Goal: Task Accomplishment & Management: Manage account settings

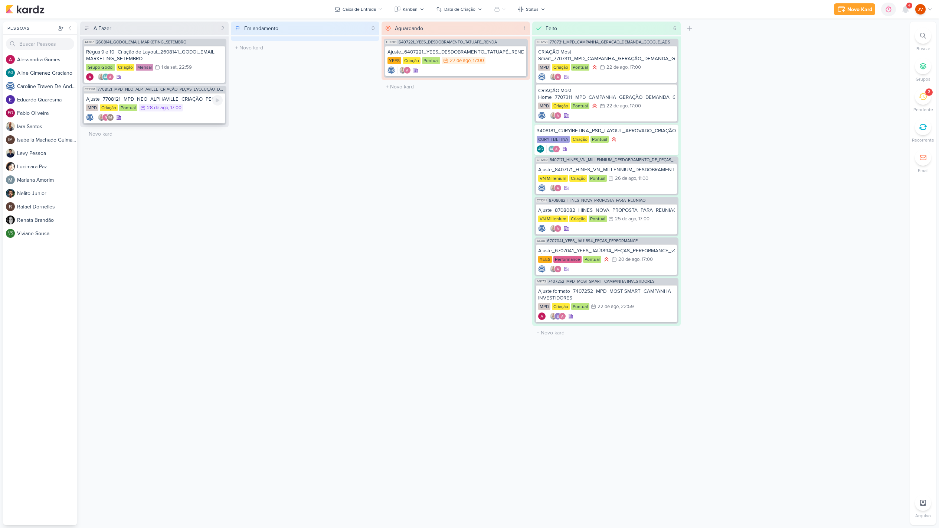
click at [194, 102] on div "Ajuste_7708121_MPD_NEO_ALPHAVILLE_CRIAÇÃO_PEÇAS_EVOLUÇÃO_DE_OBRA MPD Criação Po…" at bounding box center [154, 108] width 141 height 30
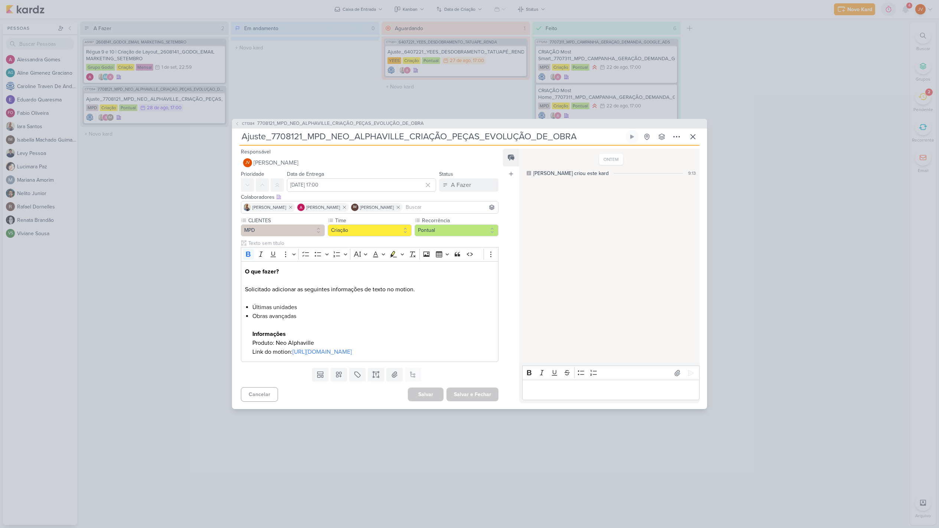
click at [335, 88] on div "CT1384 7708121_MPD_NEO_ALPHAVILLE_CRIAÇÃO_PEÇAS_EVOLUÇÃO_DE_OBRA Ajuste_7708121…" at bounding box center [469, 264] width 939 height 528
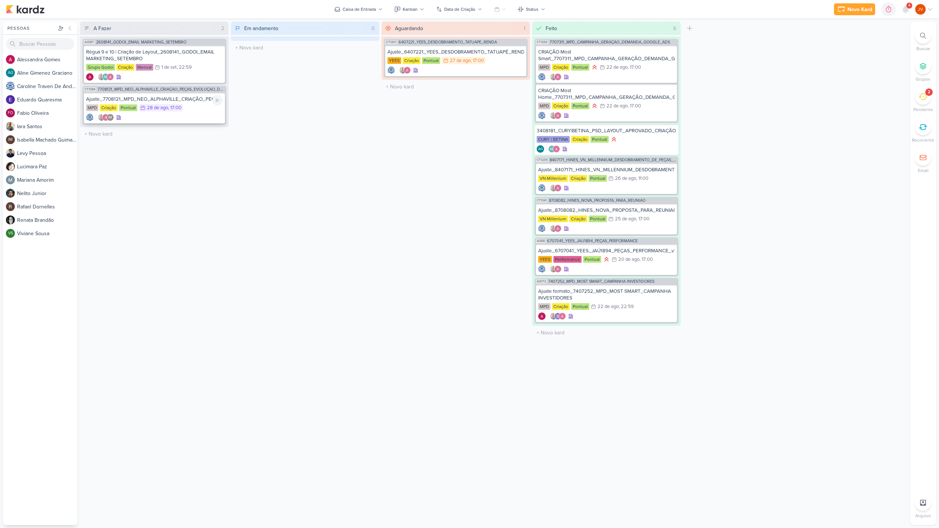
click at [169, 101] on div "Ajuste_7708121_MPD_NEO_ALPHAVILLE_CRIAÇÃO_PEÇAS_EVOLUÇÃO_DE_OBRA" at bounding box center [154, 99] width 137 height 7
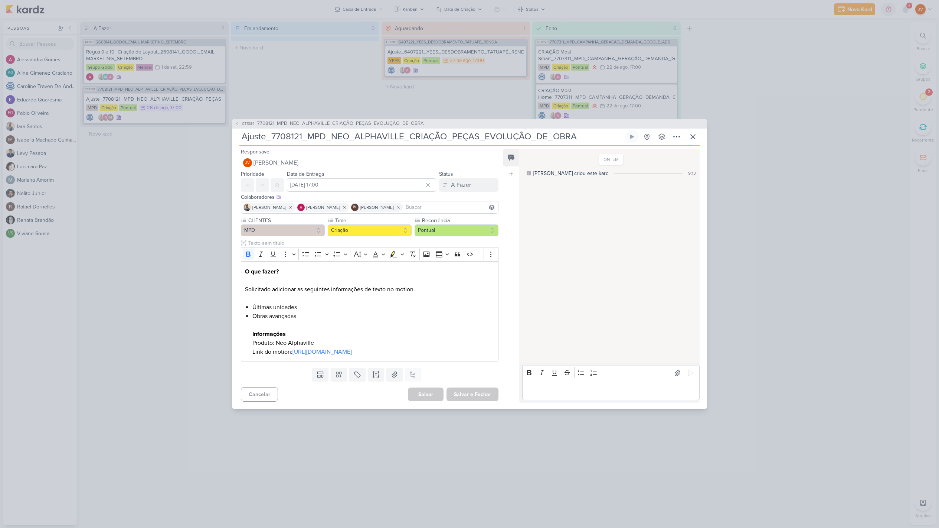
click at [287, 98] on div "CT1384 7708121_MPD_NEO_ALPHAVILLE_CRIAÇÃO_PEÇAS_EVOLUÇÃO_DE_OBRA Ajuste_7708121…" at bounding box center [469, 264] width 939 height 528
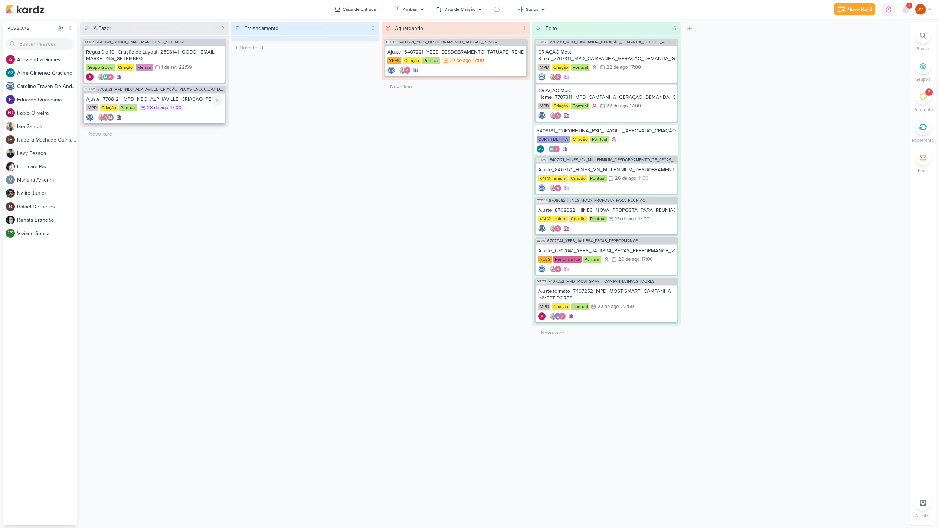
click at [183, 101] on div "Ajuste_7708121_MPD_NEO_ALPHAVILLE_CRIAÇÃO_PEÇAS_EVOLUÇÃO_DE_OBRA" at bounding box center [154, 99] width 137 height 7
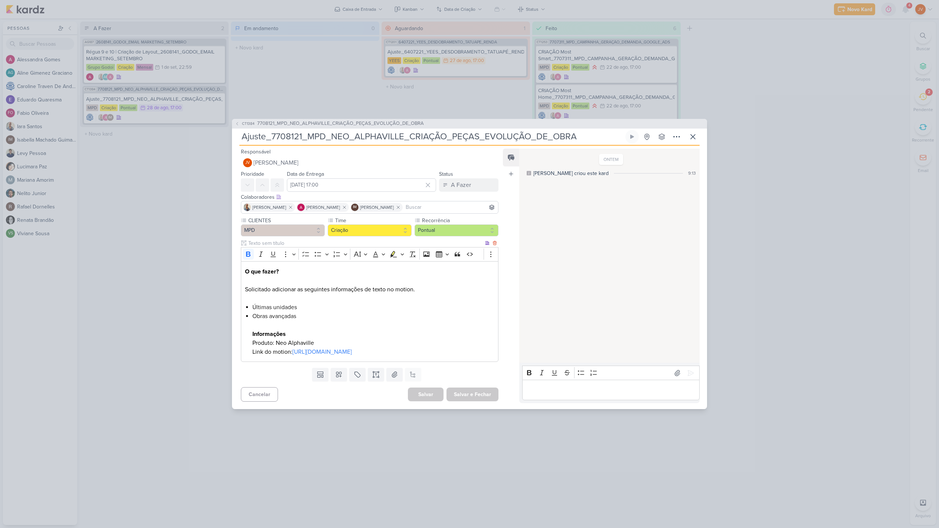
scroll to position [0, 0]
drag, startPoint x: 287, startPoint y: 311, endPoint x: 261, endPoint y: 307, distance: 26.3
click at [265, 311] on li "Obras avançadas Informações Produto: Neo Alphaville Link do motion: [URL][DOMAI…" at bounding box center [373, 333] width 242 height 45
drag, startPoint x: 252, startPoint y: 302, endPoint x: 295, endPoint y: 313, distance: 44.3
click at [295, 313] on ul "Últimas unidades Obras avançadas Informações Produto: Neo Alphaville Link do mo…" at bounding box center [373, 329] width 242 height 53
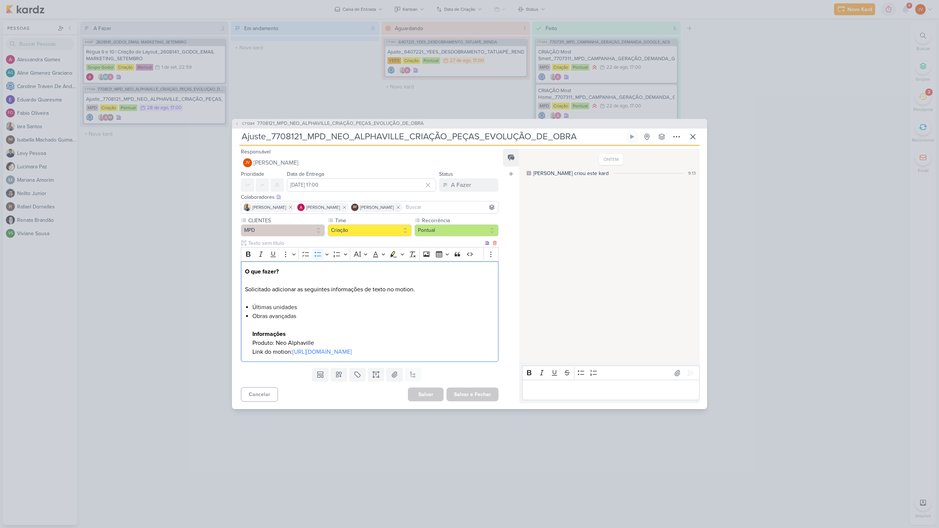
click at [303, 313] on li "Obras avançadas Informações Produto: Neo Alphaville Link do motion: [URL][DOMAI…" at bounding box center [373, 333] width 242 height 45
drag, startPoint x: 253, startPoint y: 302, endPoint x: 300, endPoint y: 310, distance: 47.4
click at [300, 310] on ul "Últimas unidades Obras avançadas Informações Produto: Neo Alphaville Link do mo…" at bounding box center [373, 329] width 242 height 53
copy ul "Últimas unidades Obras avançadas"
click at [308, 311] on li "Obras avançadas Informações Produto: Neo Alphaville Link do motion: [URL][DOMAI…" at bounding box center [373, 333] width 242 height 45
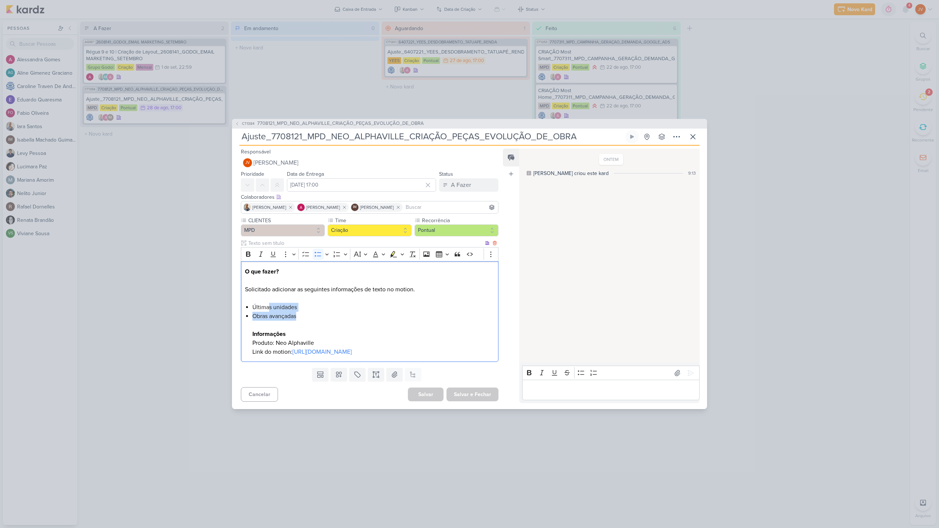
drag, startPoint x: 297, startPoint y: 312, endPoint x: 280, endPoint y: 307, distance: 17.6
click at [269, 303] on ul "Últimas unidades Obras avançadas Informações Produto: Neo Alphaville Link do mo…" at bounding box center [373, 329] width 242 height 53
click at [302, 303] on li "Últimas unidades" at bounding box center [373, 307] width 242 height 9
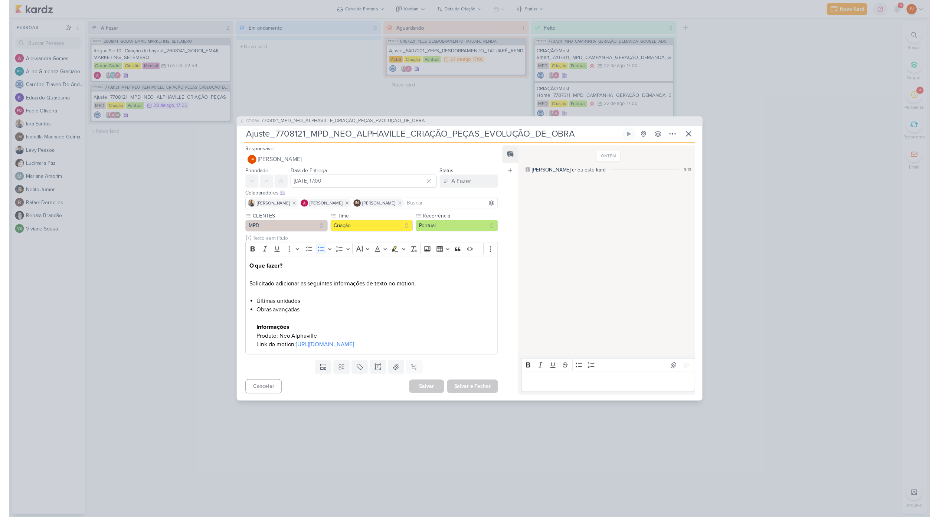
scroll to position [0, 0]
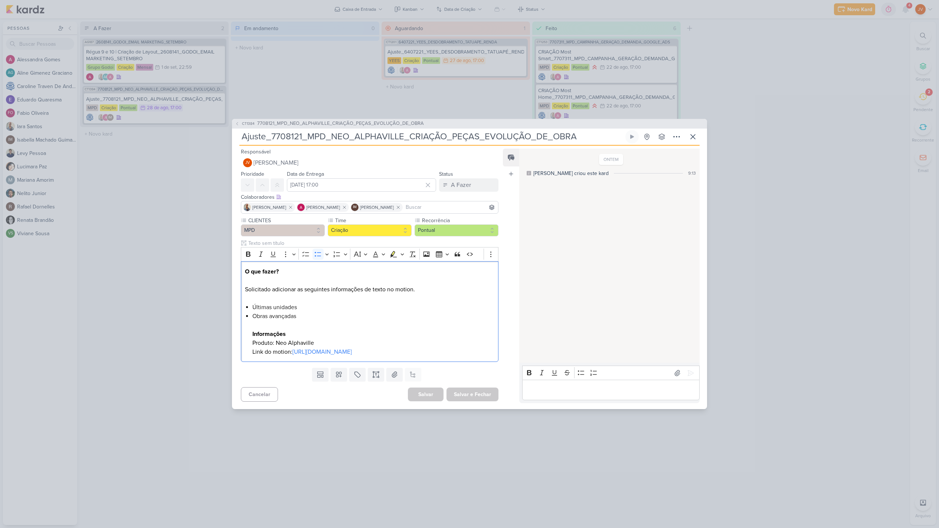
click at [782, 368] on div "CT1384 7708121_MPD_NEO_ALPHAVILLE_CRIAÇÃO_PEÇAS_EVOLUÇÃO_DE_OBRA Ajuste_7708121…" at bounding box center [469, 264] width 939 height 528
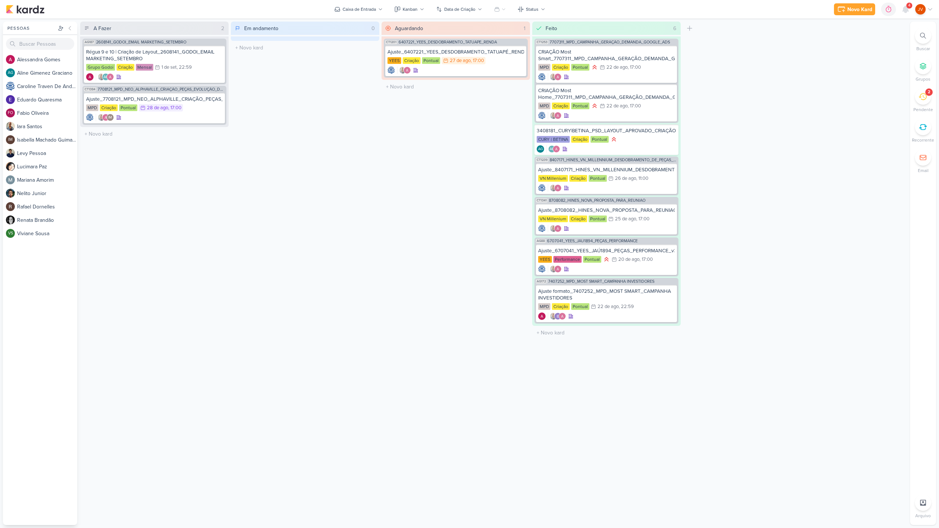
click at [922, 98] on icon at bounding box center [923, 96] width 8 height 8
click at [923, 98] on icon at bounding box center [923, 96] width 8 height 8
click at [184, 99] on div "Ajuste_7708121_MPD_NEO_ALPHAVILLE_CRIAÇÃO_PEÇAS_EVOLUÇÃO_DE_OBRA" at bounding box center [154, 99] width 137 height 7
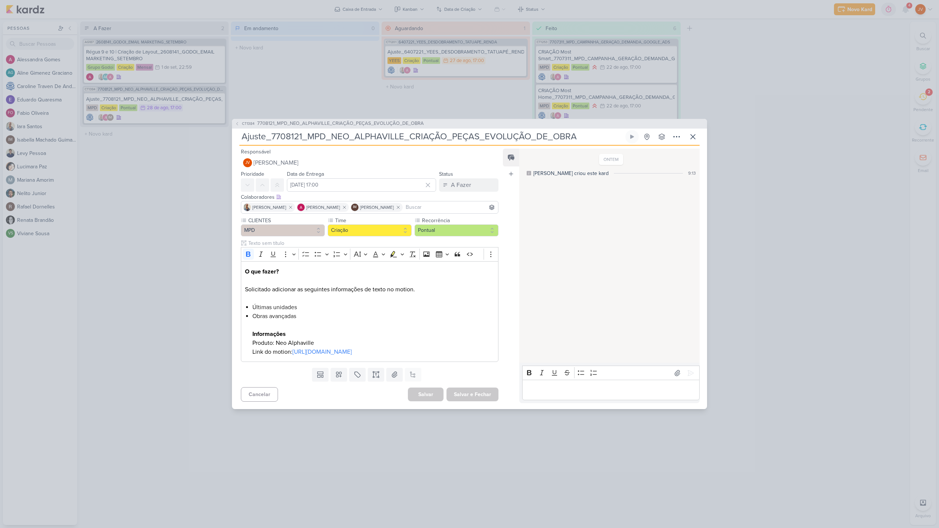
drag, startPoint x: 831, startPoint y: 186, endPoint x: 839, endPoint y: 181, distance: 10.5
click at [831, 186] on div "CT1384 7708121_MPD_NEO_ALPHAVILLE_CRIAÇÃO_PEÇAS_EVOLUÇÃO_DE_OBRA Ajuste_7708121…" at bounding box center [469, 264] width 939 height 528
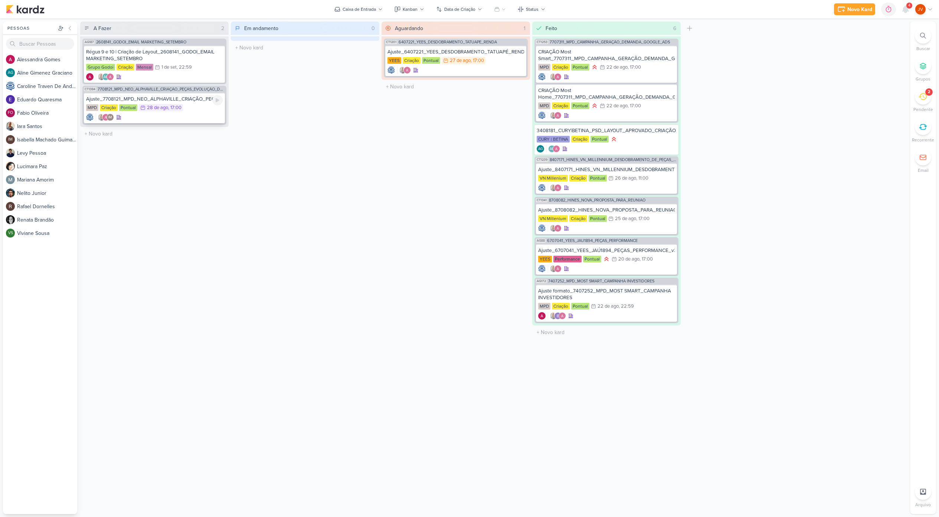
click at [185, 103] on div "Ajuste_7708121_MPD_NEO_ALPHAVILLE_CRIAÇÃO_PEÇAS_EVOLUÇÃO_DE_OBRA MPD Criação Po…" at bounding box center [154, 108] width 141 height 30
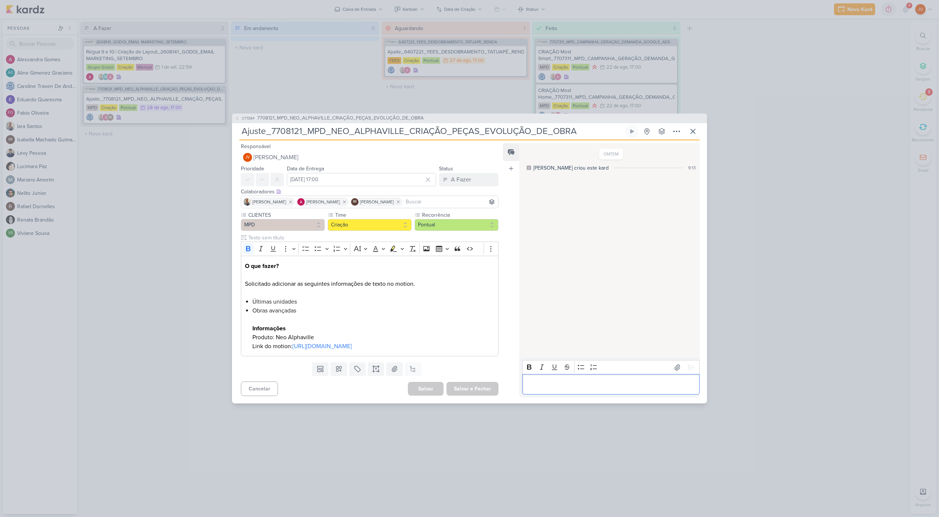
click at [538, 387] on p "Editor editing area: main" at bounding box center [611, 384] width 170 height 9
click at [688, 365] on icon at bounding box center [691, 368] width 6 height 6
click at [471, 173] on button "A Fazer" at bounding box center [468, 179] width 59 height 13
click at [460, 217] on div "Aguardando" at bounding box center [460, 221] width 28 height 8
click at [467, 394] on button "Salvar e Fechar" at bounding box center [473, 389] width 52 height 14
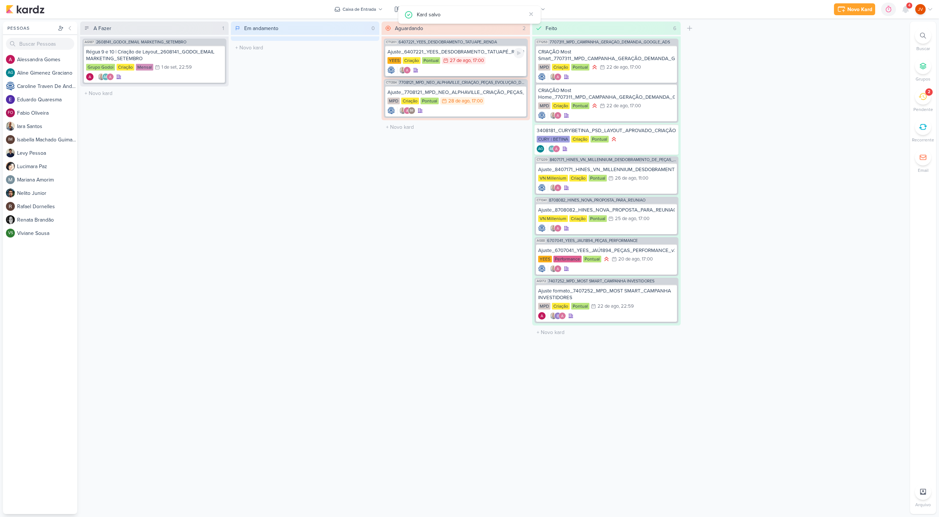
click at [499, 55] on div "Ajuste_6407221_YEES_DESDOBRAMENTO_TATUAPÉ_RENDA_V3" at bounding box center [456, 52] width 137 height 7
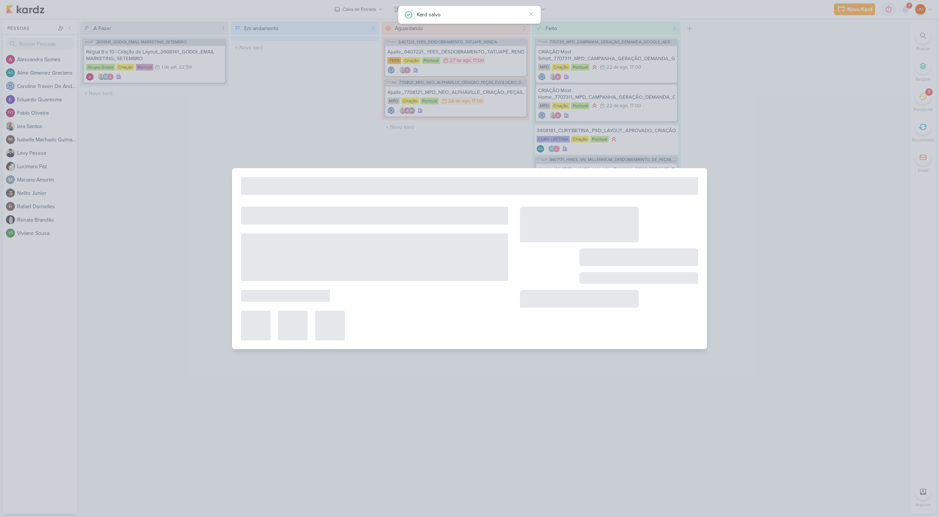
type input "Ajuste_6407221_YEES_DESDOBRAMENTO_TATUAPÉ_RENDA_V3"
type input "[DATE] 17:00"
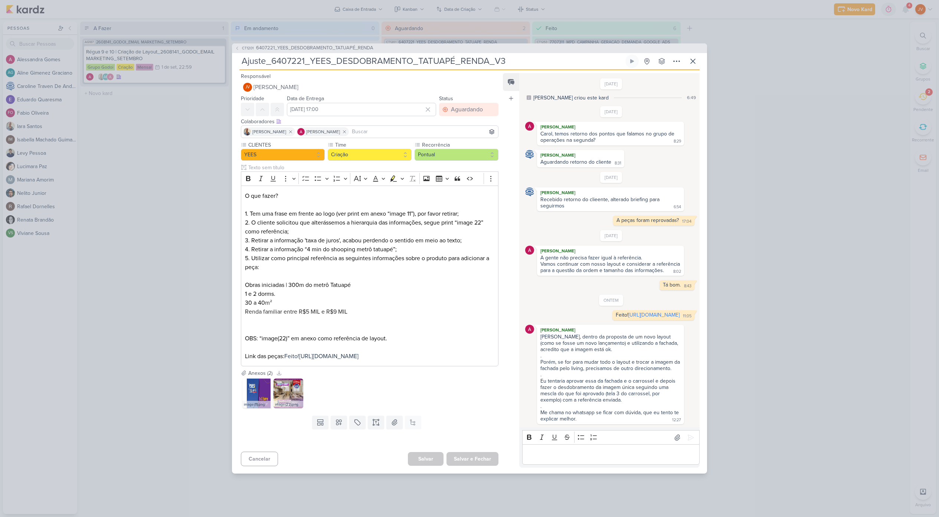
click at [762, 309] on div "CT1201 6407221_YEES_DESDOBRAMENTO_TATUAPÉ_RENDA Ajuste_6407221_YEES_DESDOBRAMEN…" at bounding box center [469, 258] width 939 height 517
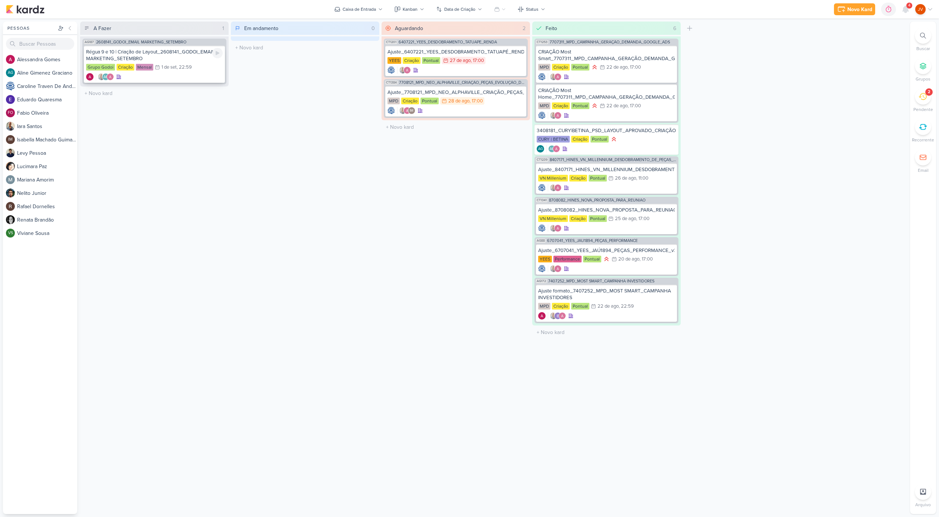
click at [186, 51] on div "Régua 9 e 10 | Criação de Layout_2608141_GODOI_EMAIL MARKETING_SETEMBRO" at bounding box center [154, 55] width 137 height 13
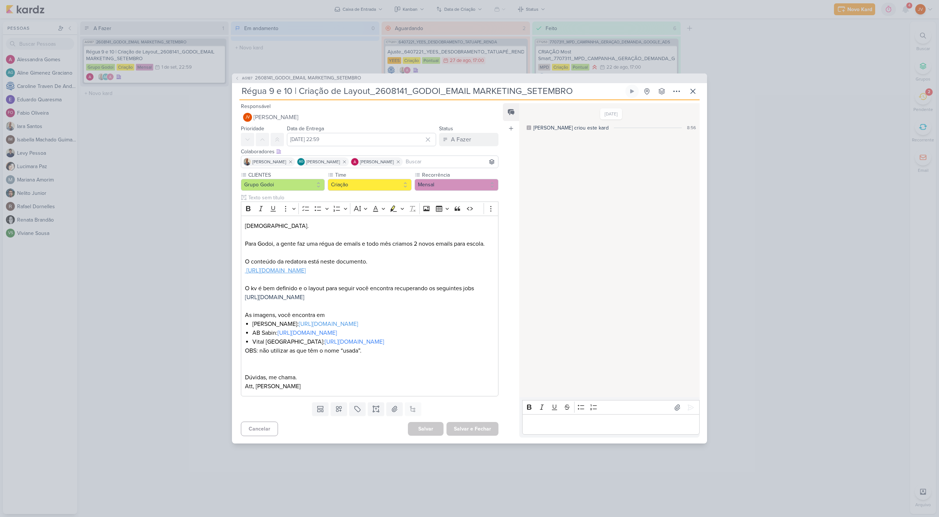
click at [846, 186] on div "AG187 2608141_GODOI_EMAIL MARKETING_SETEMBRO Régua 9 e 10 | Criação de Layout_2…" at bounding box center [469, 258] width 939 height 517
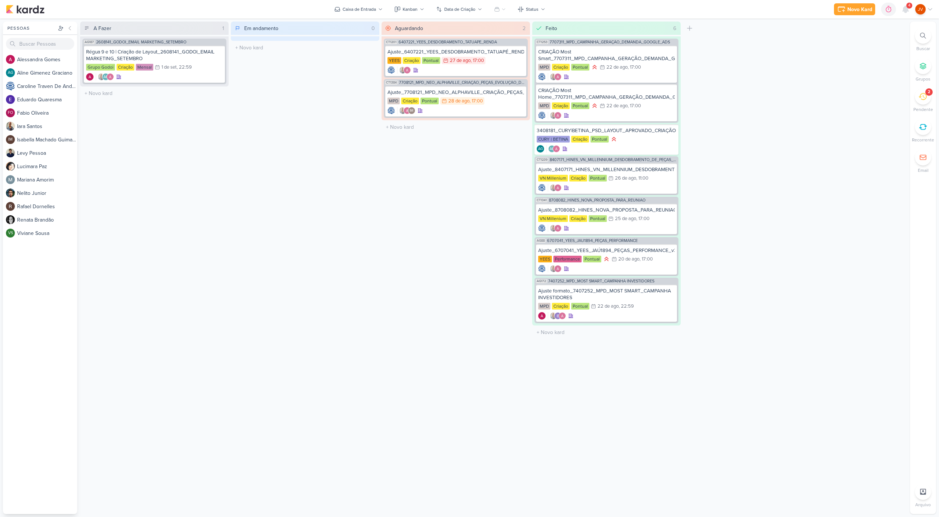
click at [923, 96] on icon at bounding box center [923, 96] width 8 height 8
click at [891, 63] on icon at bounding box center [894, 64] width 9 height 9
click at [895, 66] on icon at bounding box center [894, 64] width 9 height 9
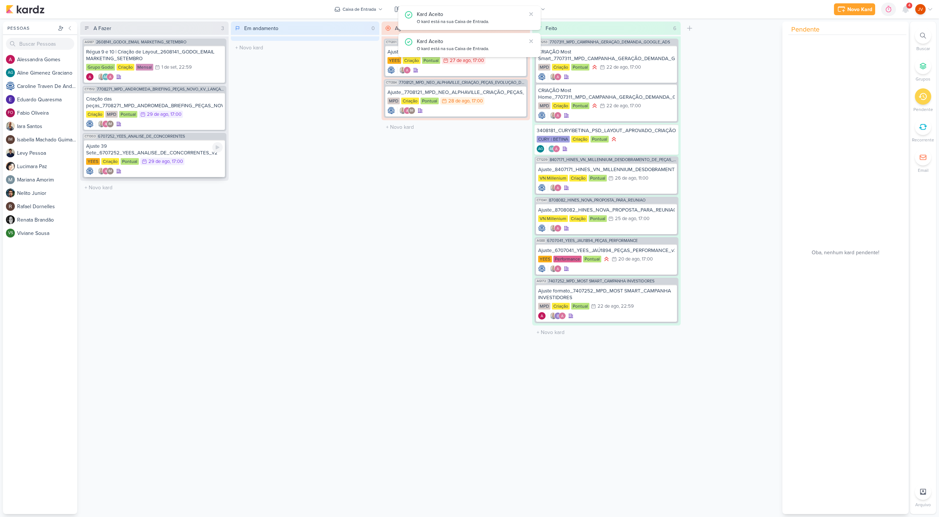
click at [163, 150] on div "Ajuste 39 Sete_6707252_YEES_ANALISE_DE_CONCORRENTES_v2" at bounding box center [154, 149] width 137 height 13
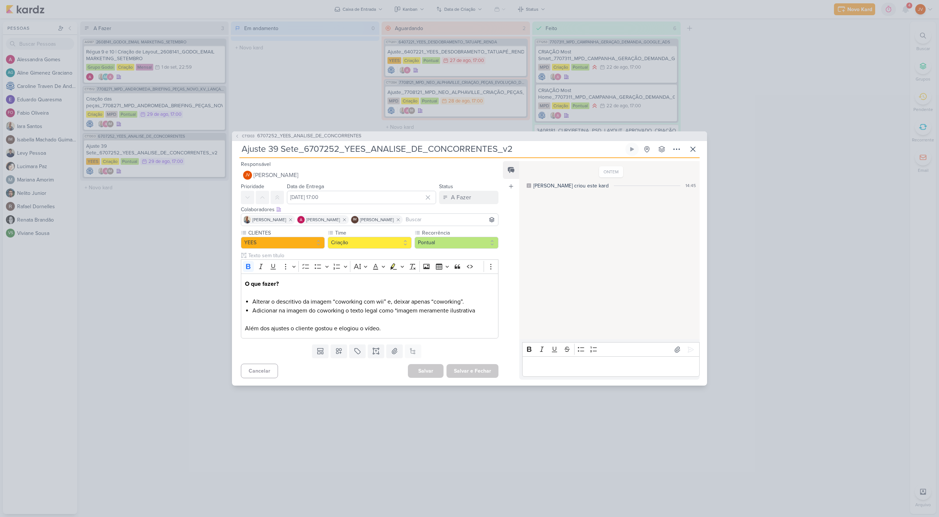
click at [133, 250] on div "CT1303 6707252_YEES_ANALISE_DE_CONCORRENTES Ajuste 39 Sete_6707252_YEES_ANALISE…" at bounding box center [469, 258] width 939 height 517
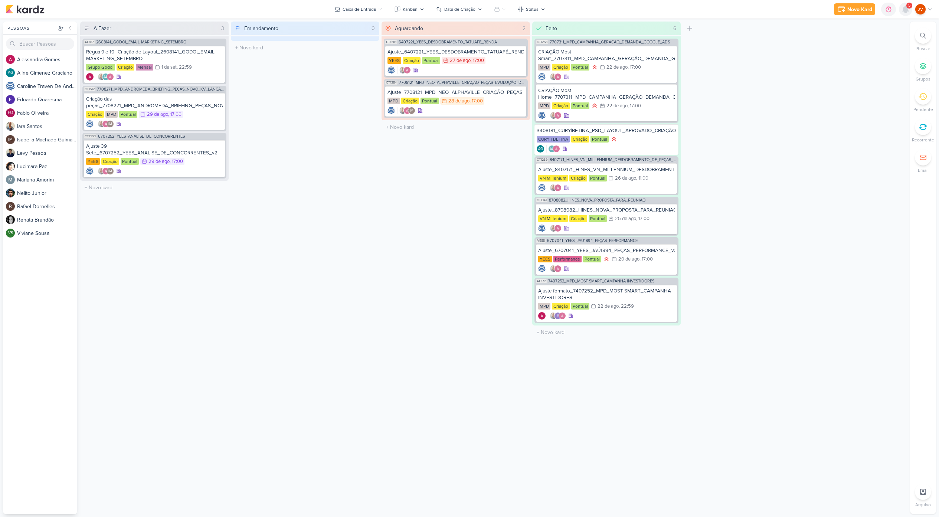
click at [912, 9] on div at bounding box center [905, 9] width 13 height 13
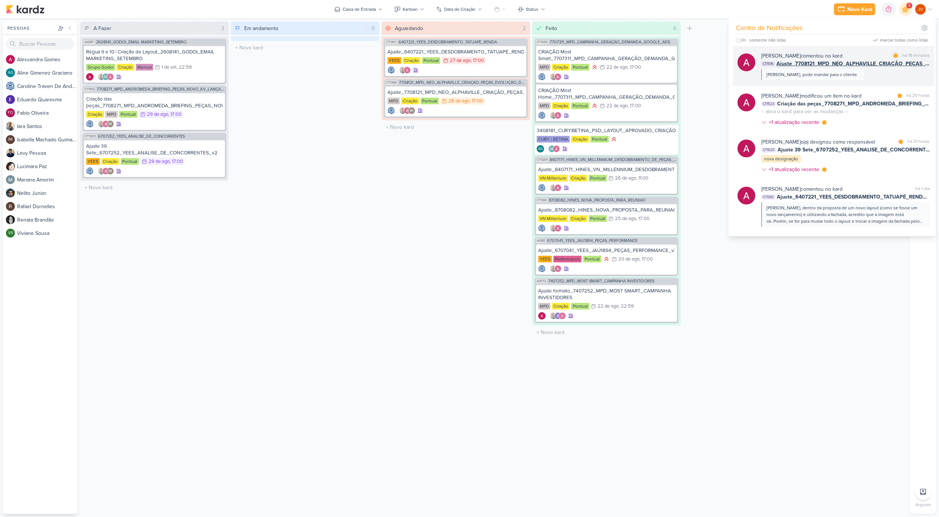
click at [806, 66] on span "Ajuste_7708121_MPD_NEO_ALPHAVILLE_CRIAÇÃO_PEÇAS_EVOLUÇÃO_DE_OBRA" at bounding box center [853, 64] width 153 height 8
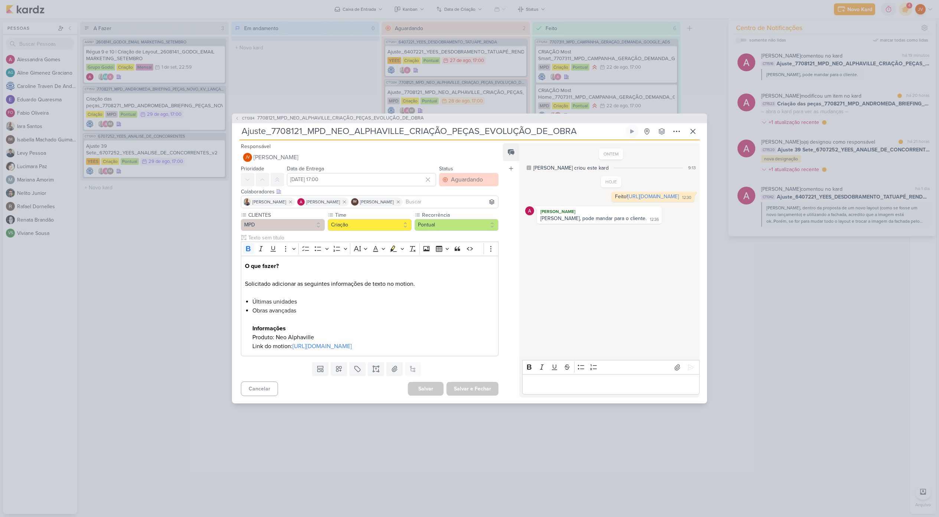
click at [457, 176] on div "Aguardando" at bounding box center [467, 179] width 32 height 9
click at [457, 229] on button "Feito" at bounding box center [465, 233] width 66 height 12
click at [479, 396] on button "Salvar e Fechar" at bounding box center [473, 389] width 52 height 14
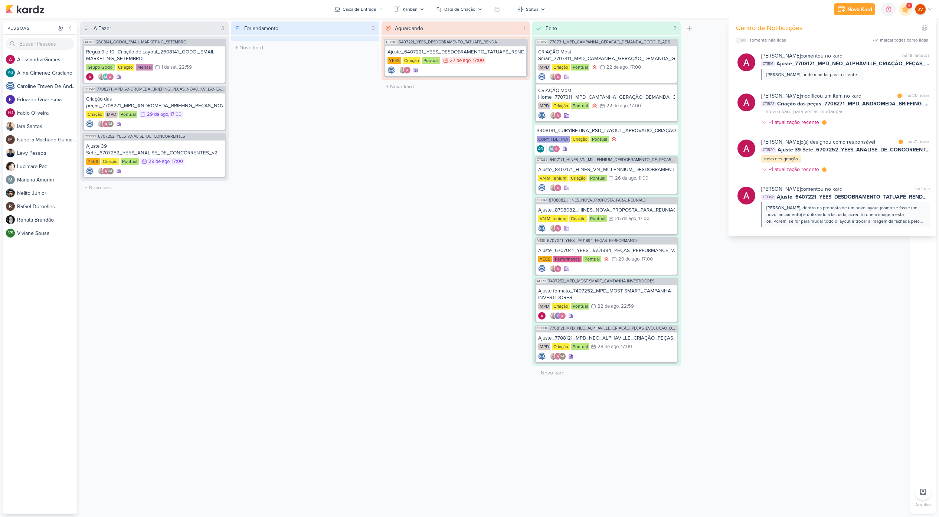
click at [817, 380] on div "A Fazer 3 Mover Para Esquerda Mover Para Direita [GEOGRAPHIC_DATA] AG187 260814…" at bounding box center [493, 268] width 827 height 493
